Goal: Task Accomplishment & Management: Use online tool/utility

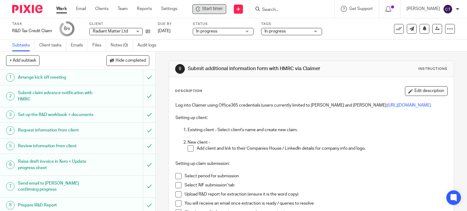
click at [201, 5] on div "Start timer" at bounding box center [209, 9] width 34 height 10
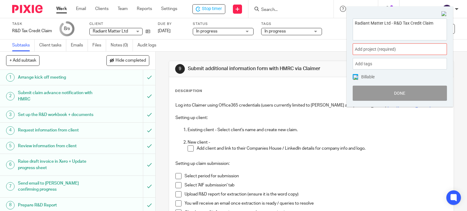
click at [365, 48] on span "Add project (required) :" at bounding box center [393, 49] width 77 height 6
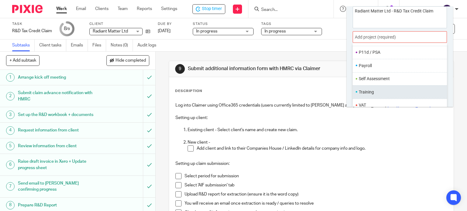
scroll to position [30, 0]
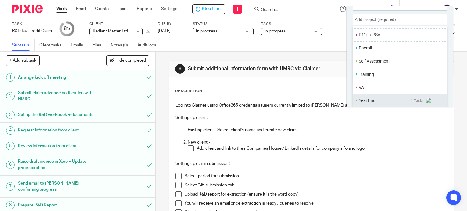
click at [361, 101] on li "Year End" at bounding box center [385, 101] width 52 height 6
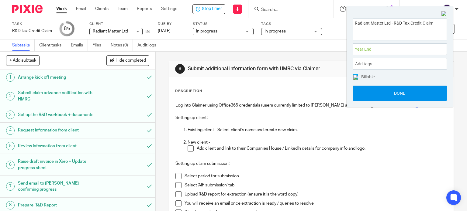
click at [363, 95] on button "Done" at bounding box center [400, 93] width 94 height 15
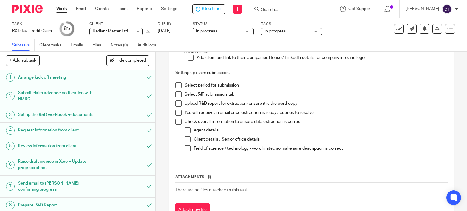
scroll to position [91, 0]
click at [177, 83] on span at bounding box center [178, 85] width 6 height 6
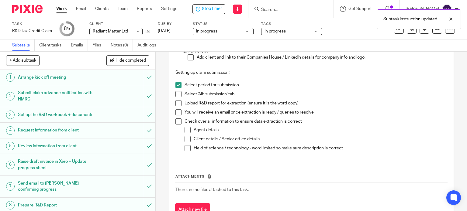
click at [175, 95] on span at bounding box center [178, 94] width 6 height 6
click at [175, 102] on span at bounding box center [178, 103] width 6 height 6
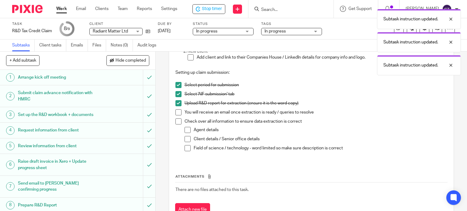
click at [175, 112] on span at bounding box center [178, 112] width 6 height 6
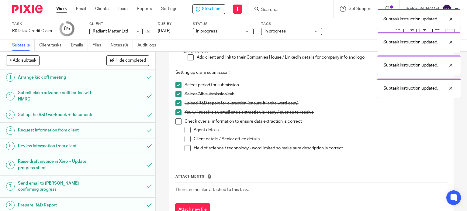
click at [179, 121] on span at bounding box center [178, 122] width 6 height 6
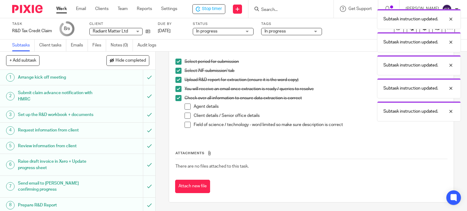
scroll to position [29, 0]
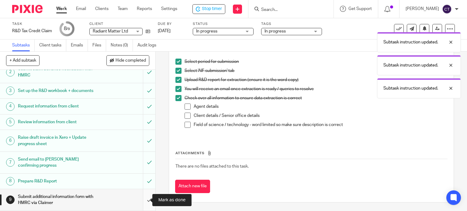
click at [144, 201] on input "submit" at bounding box center [77, 200] width 155 height 22
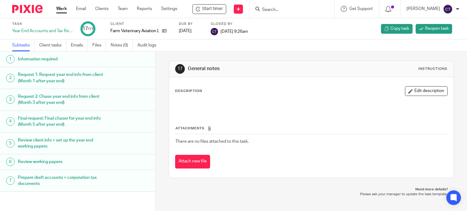
click at [275, 7] on input "Search" at bounding box center [288, 9] width 55 height 5
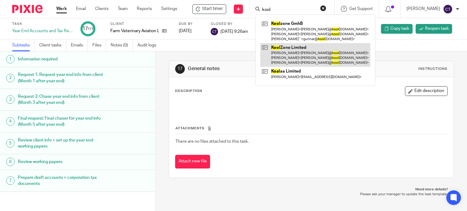
type input "kool"
click at [282, 47] on link at bounding box center [315, 55] width 110 height 24
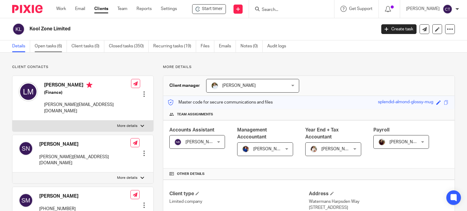
click at [45, 47] on link "Open tasks (6)" at bounding box center [51, 46] width 32 height 12
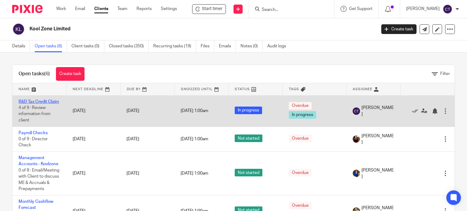
click at [26, 104] on link "R&D Tax Credit Claim" at bounding box center [39, 102] width 40 height 4
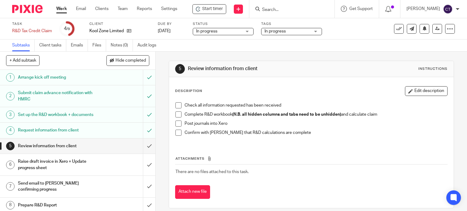
click at [176, 105] on span at bounding box center [178, 105] width 6 height 6
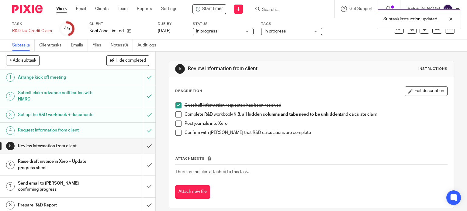
click at [176, 112] on span at bounding box center [178, 115] width 6 height 6
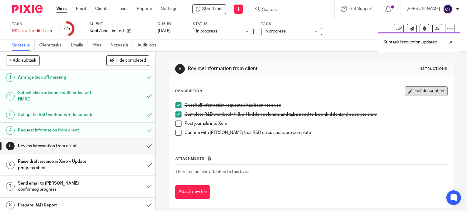
click at [424, 91] on button "Edit description" at bounding box center [426, 91] width 43 height 10
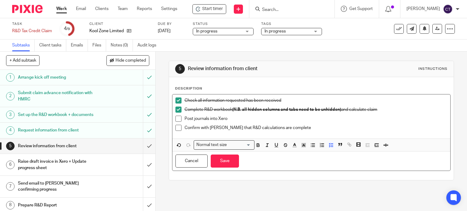
click at [234, 118] on p "Post journals into Xero" at bounding box center [316, 119] width 263 height 6
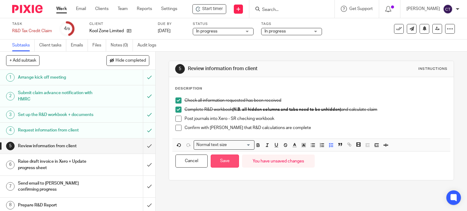
click at [216, 161] on button "Save" at bounding box center [225, 161] width 28 height 13
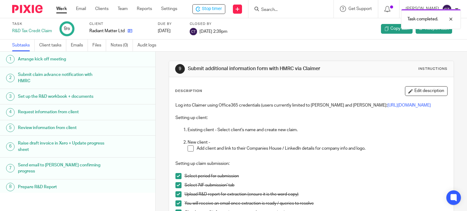
click at [128, 29] on icon at bounding box center [130, 31] width 5 height 5
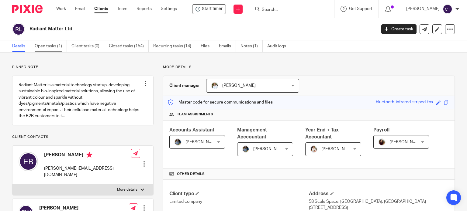
click at [43, 47] on link "Open tasks (1)" at bounding box center [51, 46] width 32 height 12
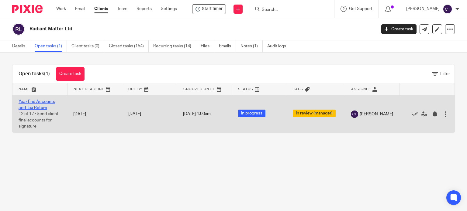
click at [36, 105] on link "Year End Accounts and Tax Return" at bounding box center [37, 105] width 36 height 10
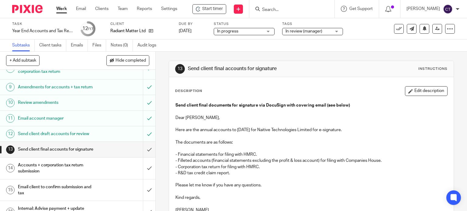
scroll to position [191, 0]
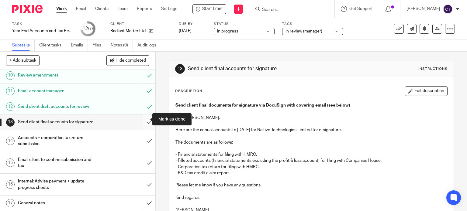
click at [140, 120] on input "submit" at bounding box center [77, 122] width 155 height 15
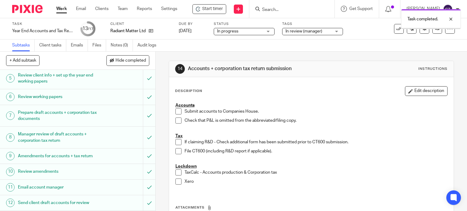
scroll to position [191, 0]
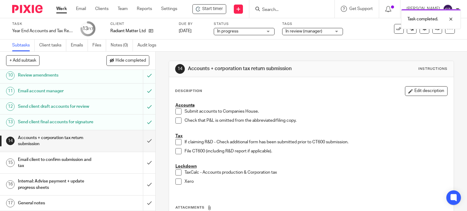
click at [294, 31] on span "In review (manager)" at bounding box center [303, 31] width 37 height 4
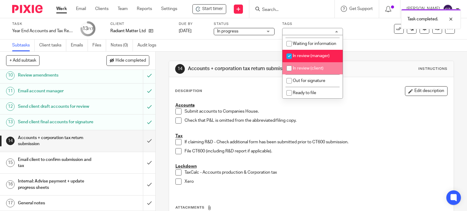
scroll to position [61, 0]
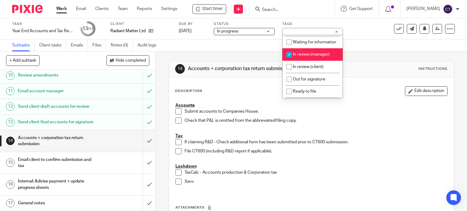
click at [288, 60] on input "checkbox" at bounding box center [289, 55] width 12 height 12
checkbox input "false"
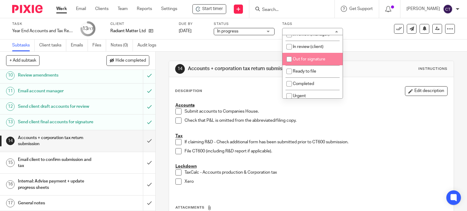
scroll to position [91, 0]
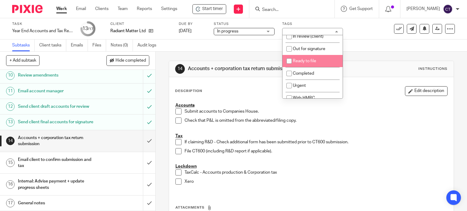
click at [290, 67] on input "checkbox" at bounding box center [289, 61] width 12 height 12
checkbox input "true"
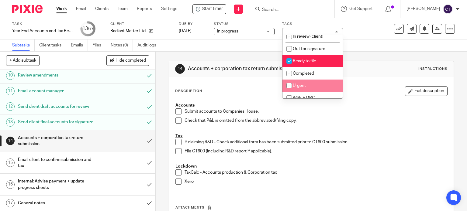
click at [302, 109] on p "Submit accounts to Companies House." at bounding box center [316, 112] width 263 height 6
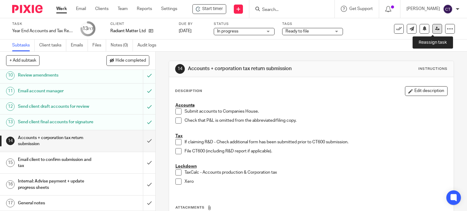
click at [435, 27] on icon at bounding box center [437, 28] width 5 height 5
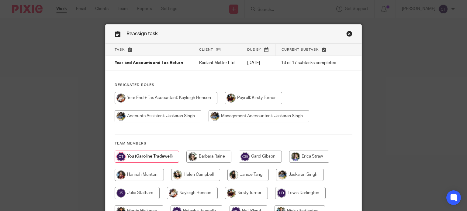
click at [134, 101] on input "radio" at bounding box center [166, 98] width 103 height 12
radio input "true"
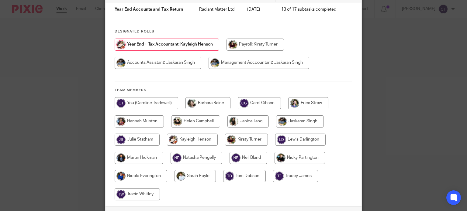
scroll to position [103, 0]
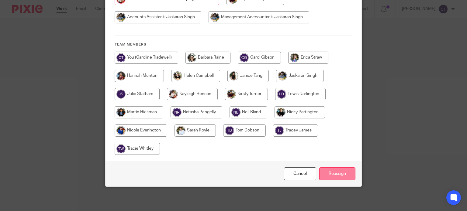
click at [340, 175] on input "Reassign" at bounding box center [337, 174] width 36 height 13
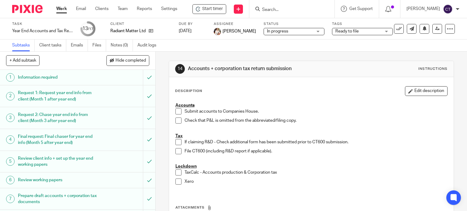
click at [268, 7] on form at bounding box center [293, 9] width 65 height 8
click at [267, 9] on input "Search" at bounding box center [288, 9] width 55 height 5
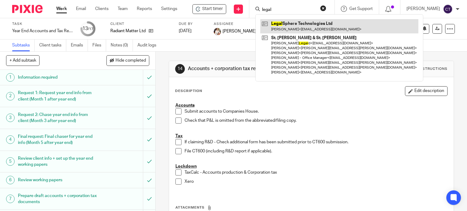
type input "legal"
click at [278, 24] on link at bounding box center [339, 26] width 158 height 14
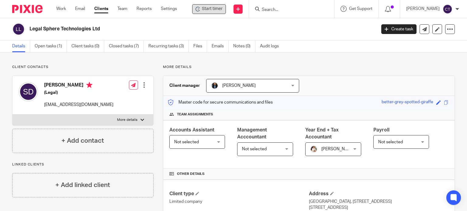
click at [207, 9] on span "Start timer" at bounding box center [212, 9] width 21 height 6
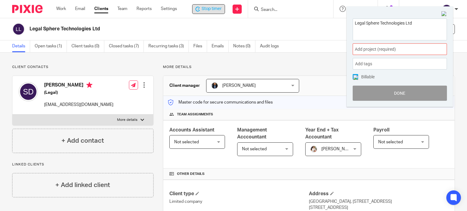
click at [365, 47] on span "Add project (required) :" at bounding box center [393, 49] width 77 height 6
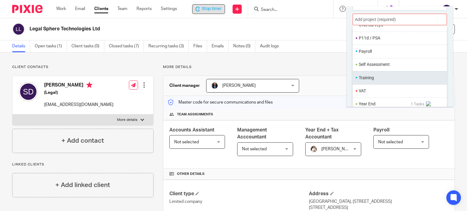
scroll to position [228, 0]
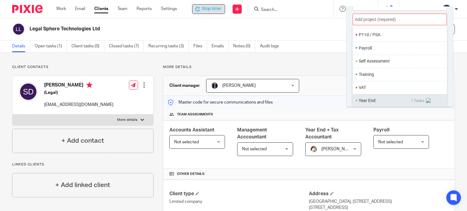
click at [372, 101] on li "Year End" at bounding box center [385, 101] width 52 height 6
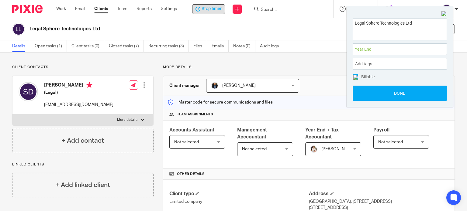
scroll to position [0, 0]
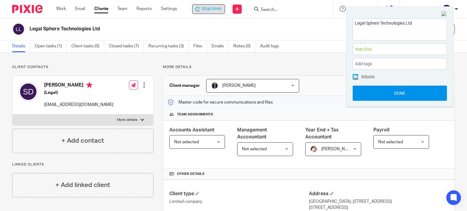
click at [373, 95] on button "Done" at bounding box center [400, 93] width 94 height 15
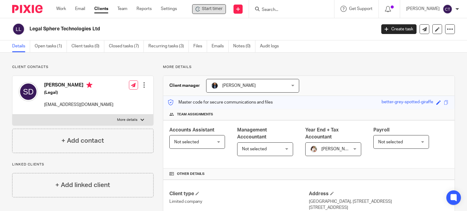
click at [271, 8] on input "Search" at bounding box center [288, 9] width 55 height 5
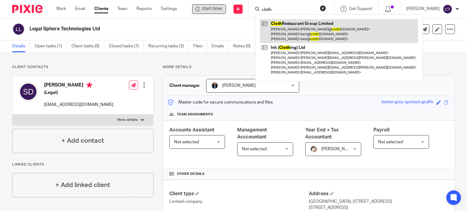
type input "cloth"
click at [295, 33] on link at bounding box center [339, 31] width 158 height 24
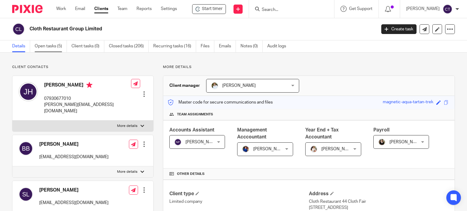
click at [47, 45] on link "Open tasks (5)" at bounding box center [51, 46] width 32 height 12
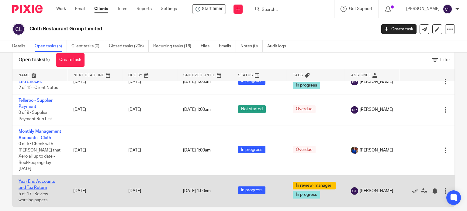
scroll to position [22, 0]
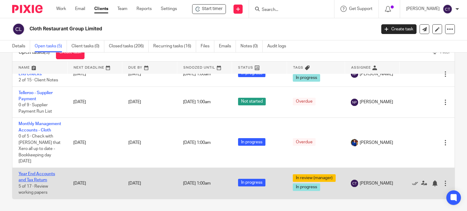
click at [31, 174] on link "Year End Accounts and Tax Return" at bounding box center [37, 177] width 36 height 10
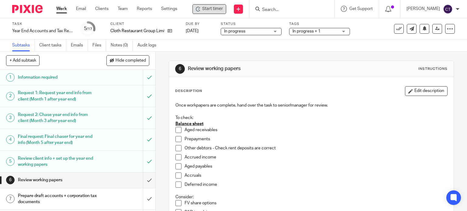
click at [202, 8] on div "Start timer" at bounding box center [209, 9] width 27 height 6
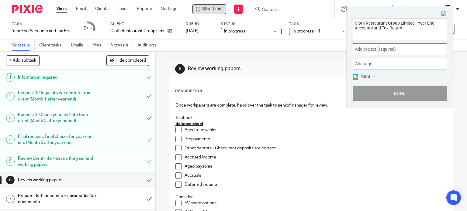
click at [368, 48] on span "Add project (required) :" at bounding box center [393, 49] width 77 height 6
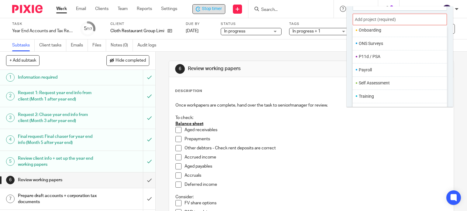
scroll to position [228, 0]
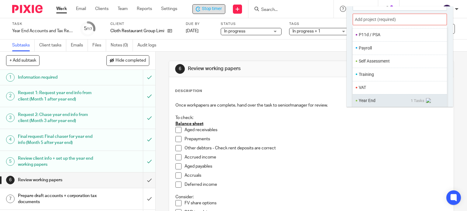
click at [368, 102] on li "Year End" at bounding box center [385, 101] width 52 height 6
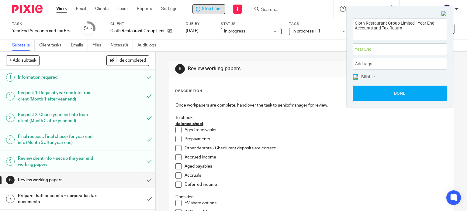
scroll to position [0, 0]
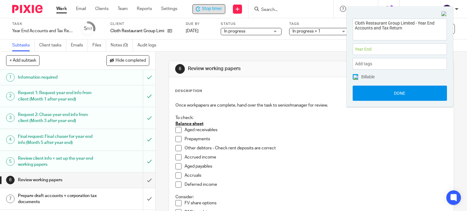
click at [373, 93] on button "Done" at bounding box center [400, 93] width 94 height 15
